Goal: Information Seeking & Learning: Learn about a topic

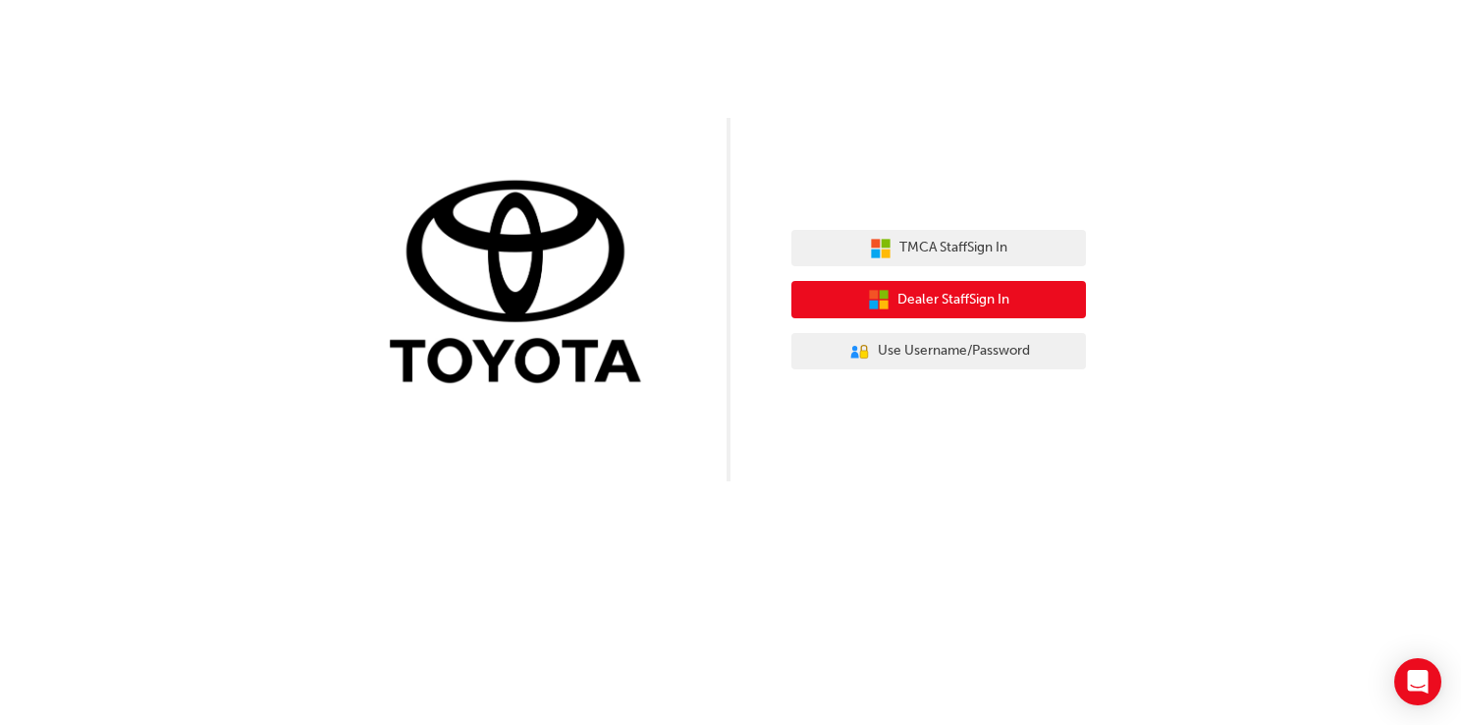
click at [974, 309] on span "Dealer Staff Sign In" at bounding box center [953, 300] width 112 height 23
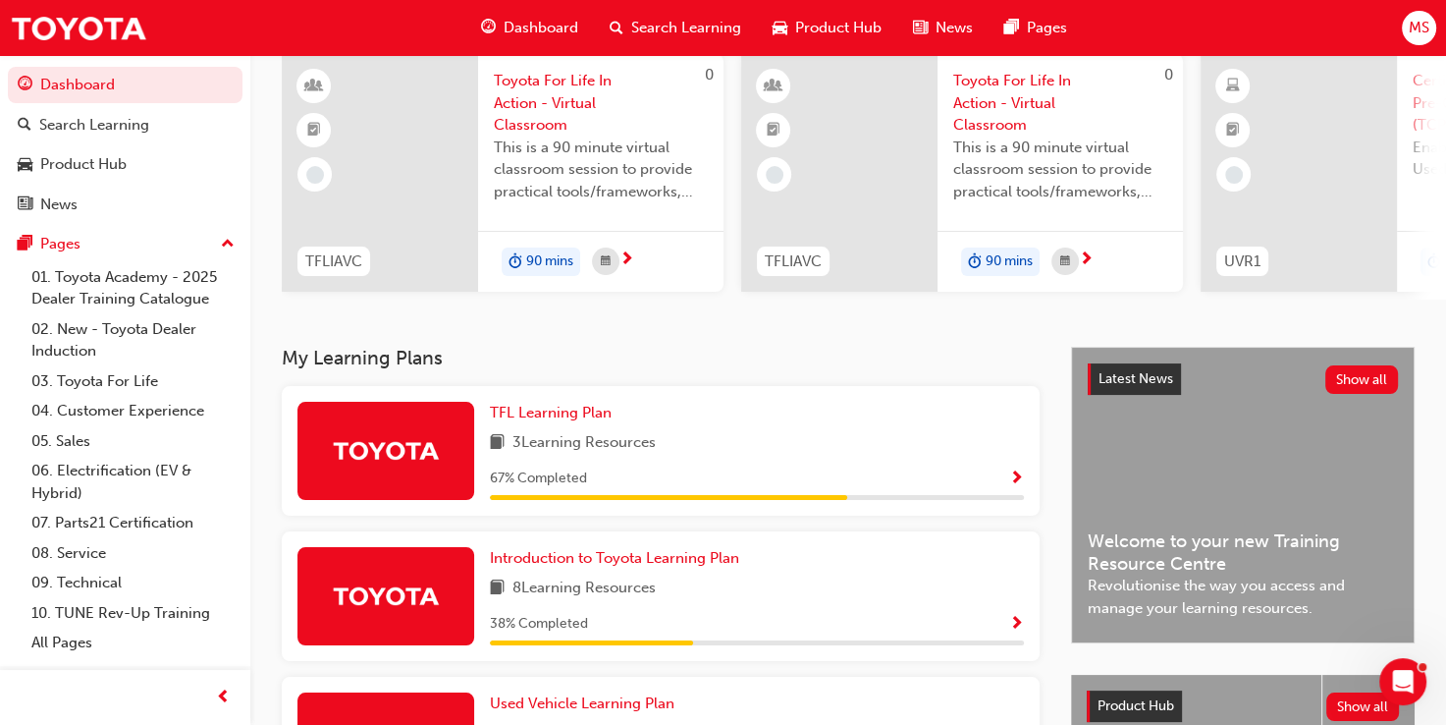
scroll to position [295, 0]
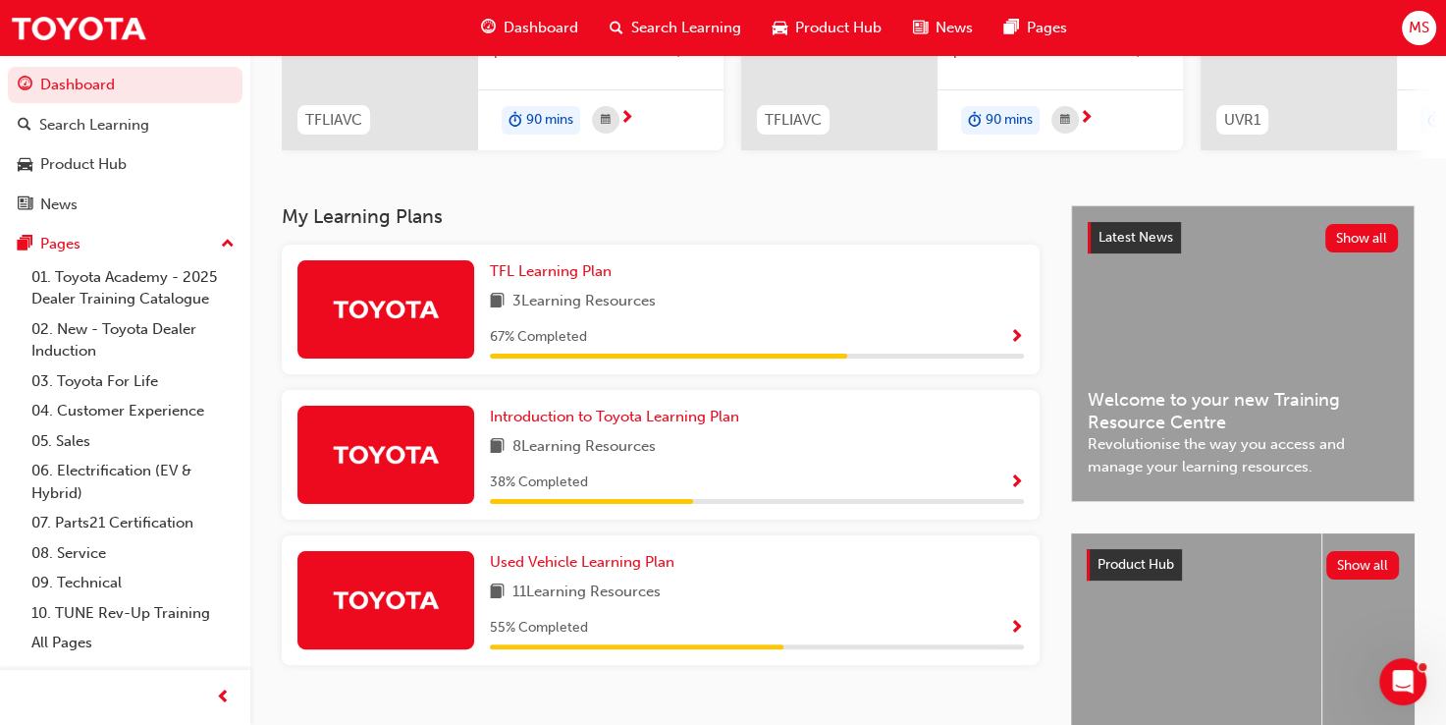
click at [389, 326] on img at bounding box center [386, 309] width 108 height 34
click at [577, 277] on span "TFL Learning Plan" at bounding box center [551, 271] width 122 height 18
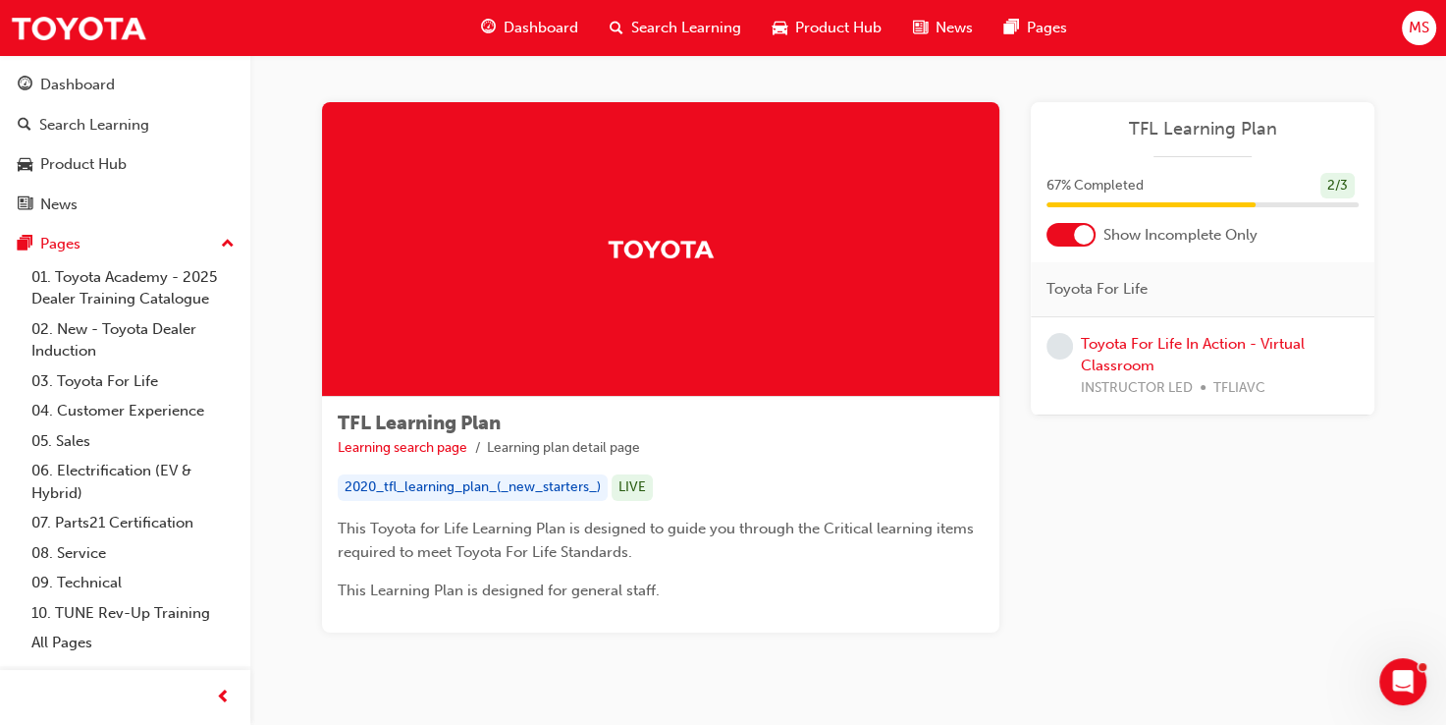
scroll to position [49, 0]
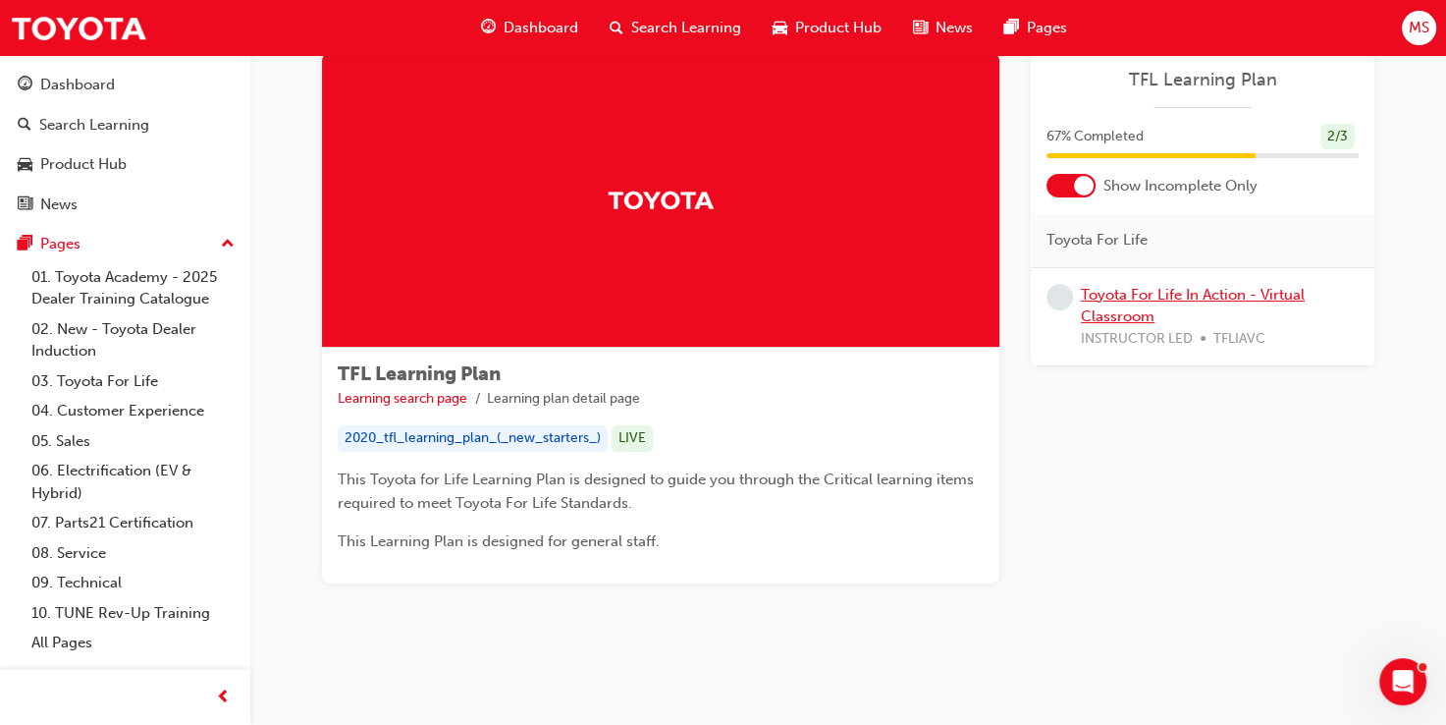
click at [1170, 297] on link "Toyota For Life In Action - Virtual Classroom" at bounding box center [1193, 306] width 224 height 40
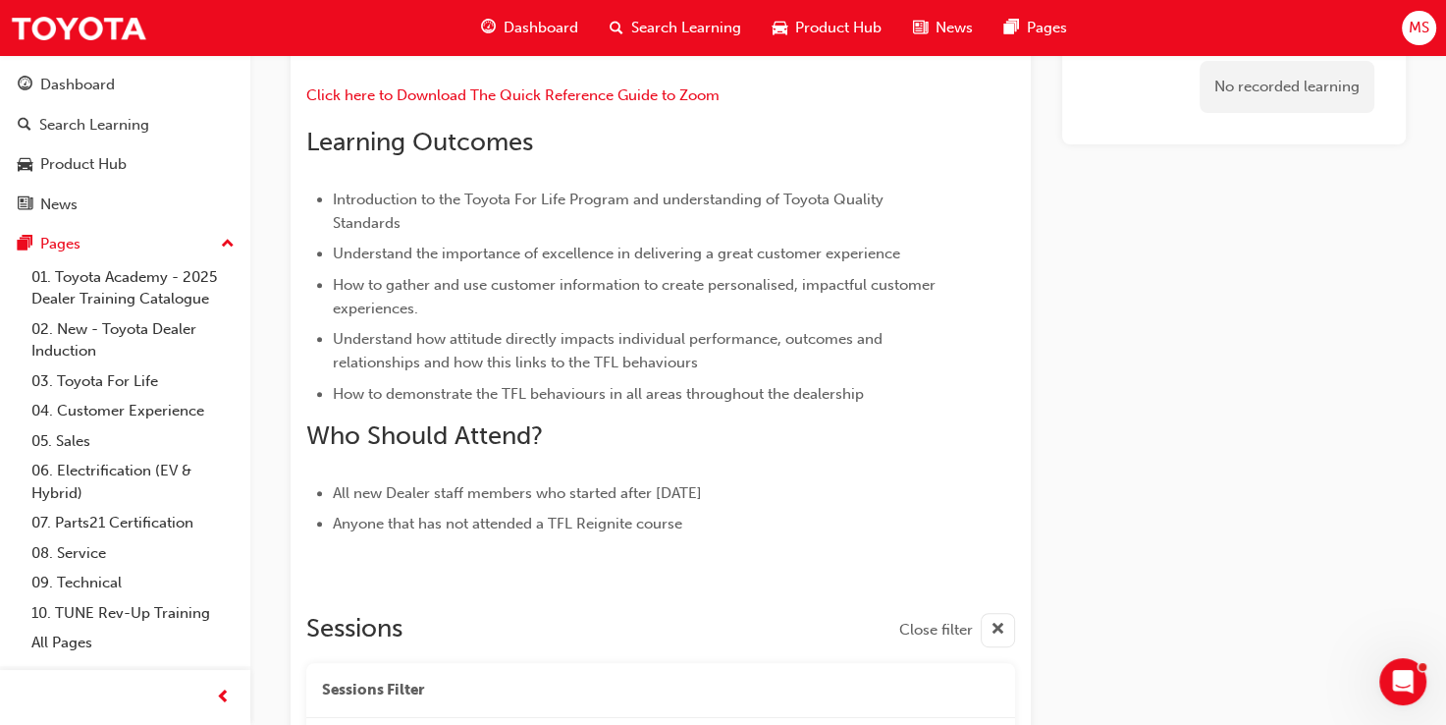
scroll to position [944, 0]
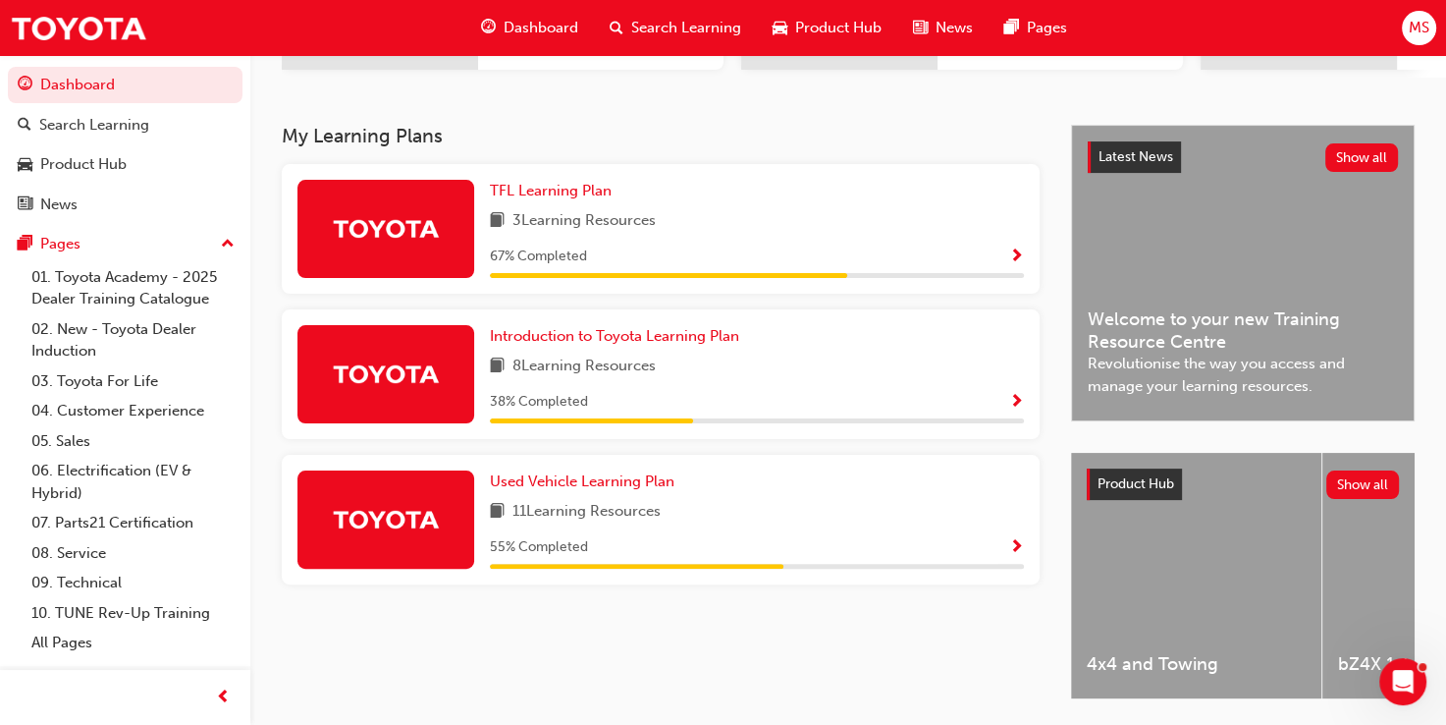
scroll to position [447, 0]
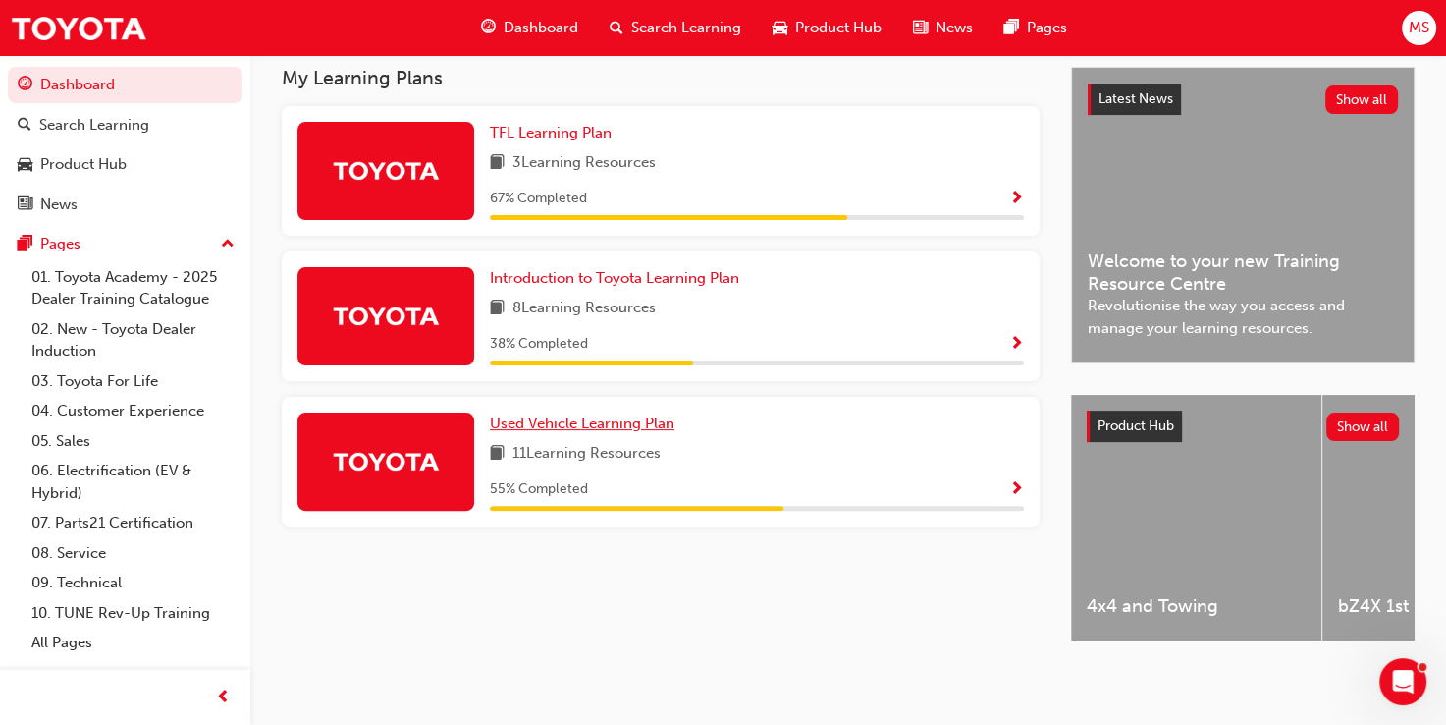
click at [635, 415] on span "Used Vehicle Learning Plan" at bounding box center [582, 423] width 185 height 18
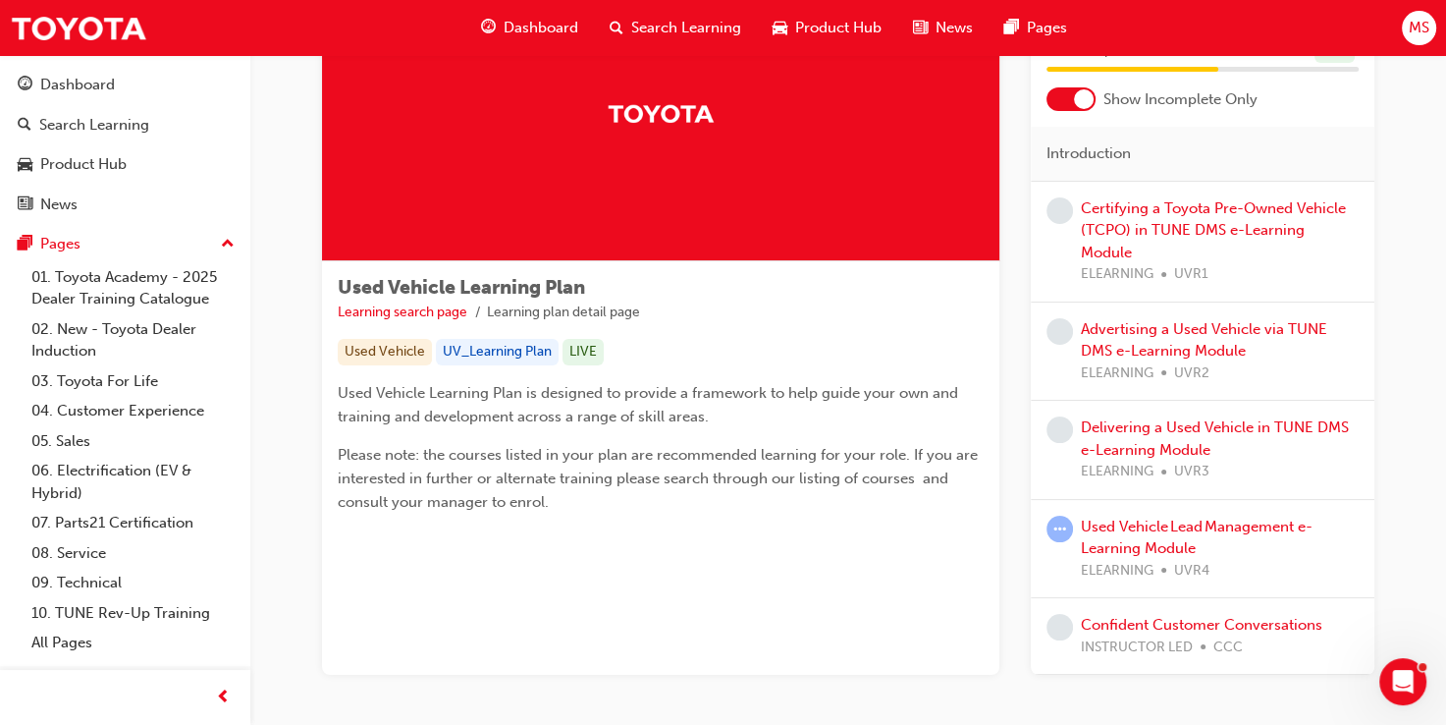
scroll to position [196, 0]
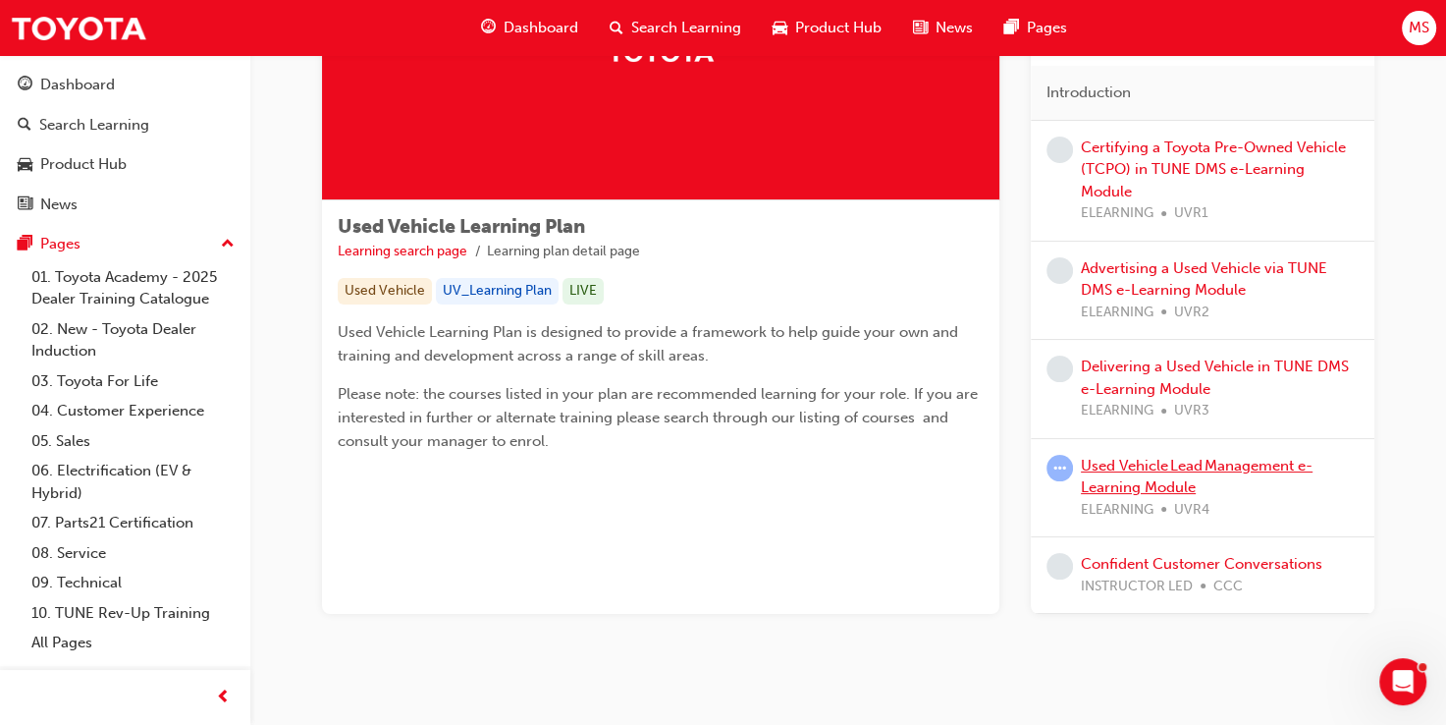
click at [1134, 457] on link "Used Vehicle Lead Management e-Learning Module" at bounding box center [1197, 477] width 232 height 40
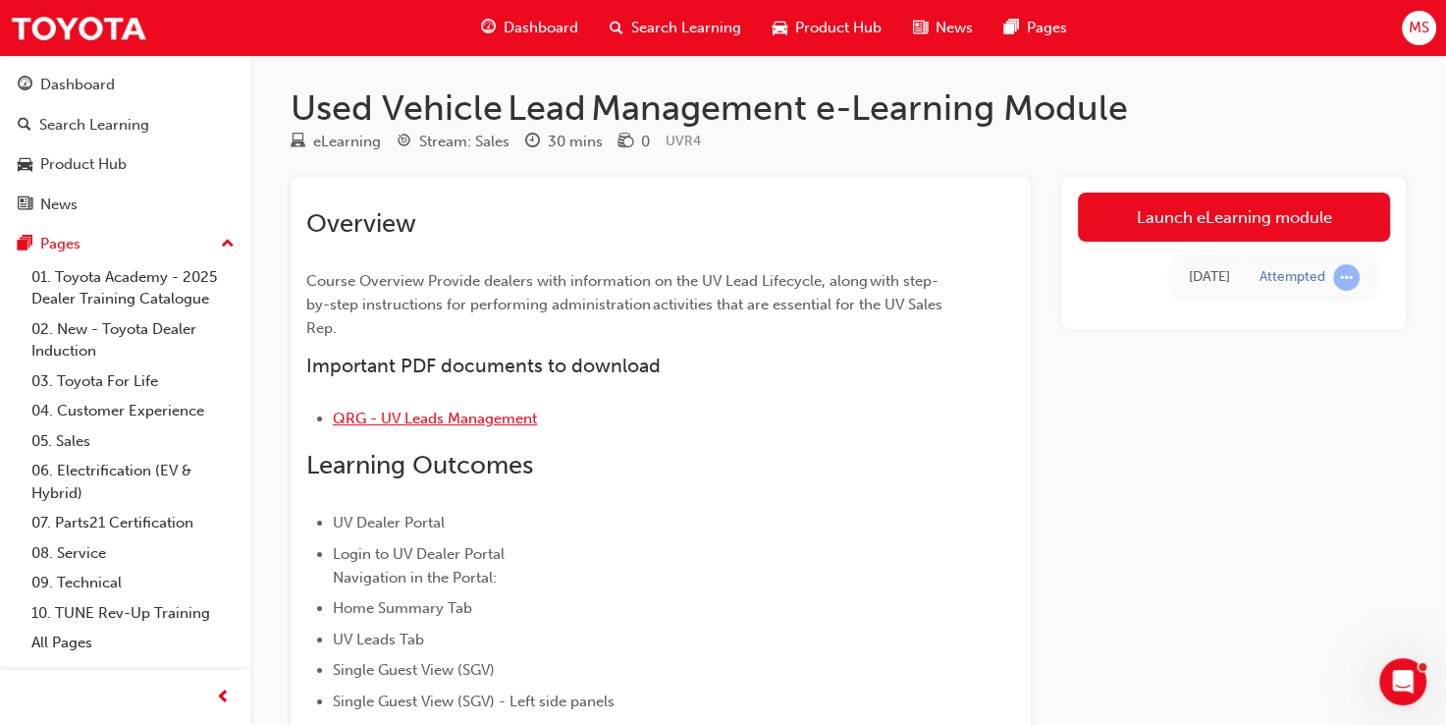
click at [459, 416] on span "QRG - UV Leads Management" at bounding box center [435, 418] width 204 height 18
